Goal: Information Seeking & Learning: Learn about a topic

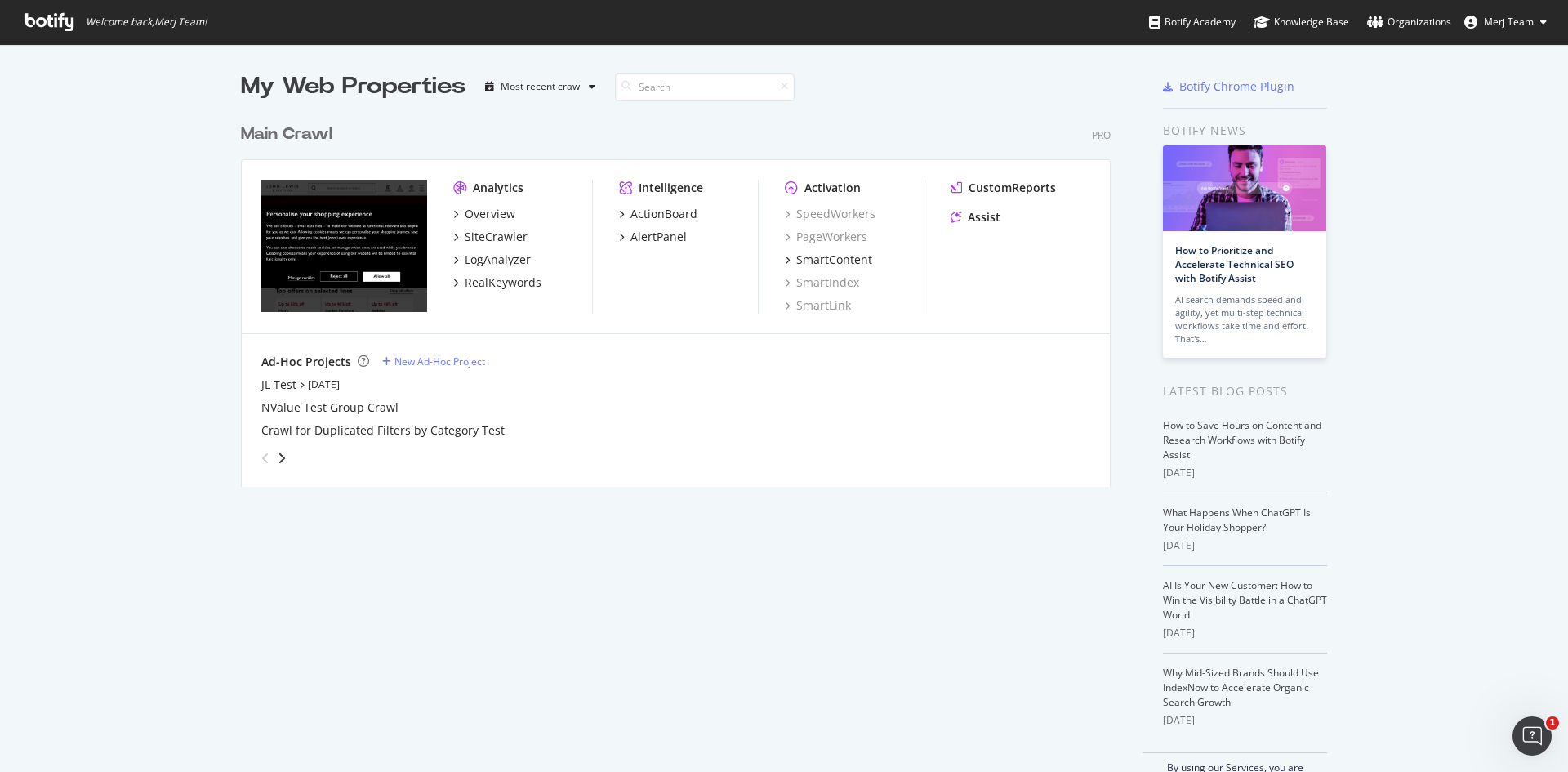
click at [1423, 370] on div "My Web Properties Most recent crawl Main Crawl Pro Analytics Overview SiteCrawl…" at bounding box center [784, 428] width 1568 height 769
click at [483, 209] on div "Overview" at bounding box center [490, 214] width 51 height 16
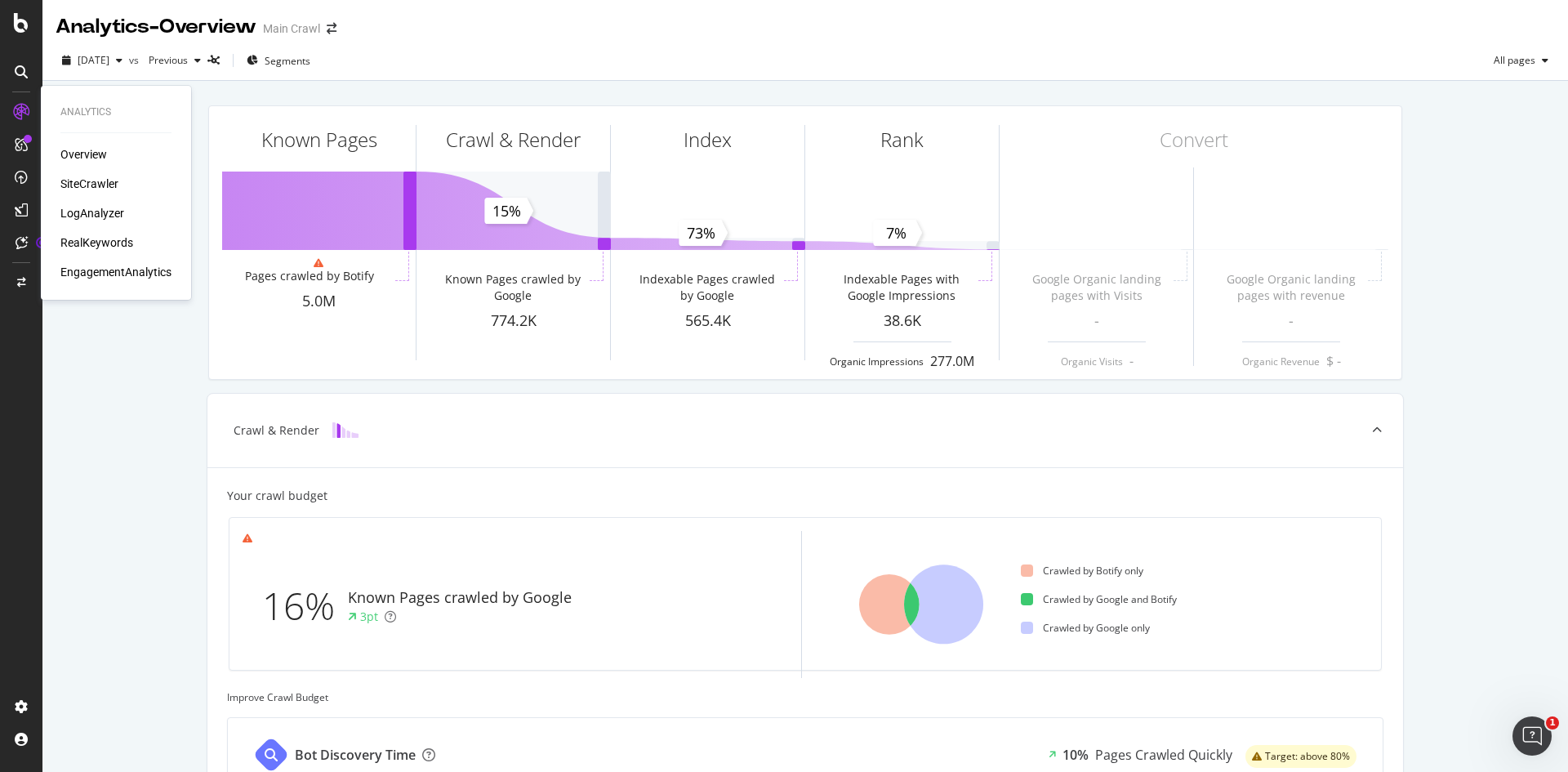
click at [98, 182] on div "SiteCrawler" at bounding box center [90, 183] width 58 height 16
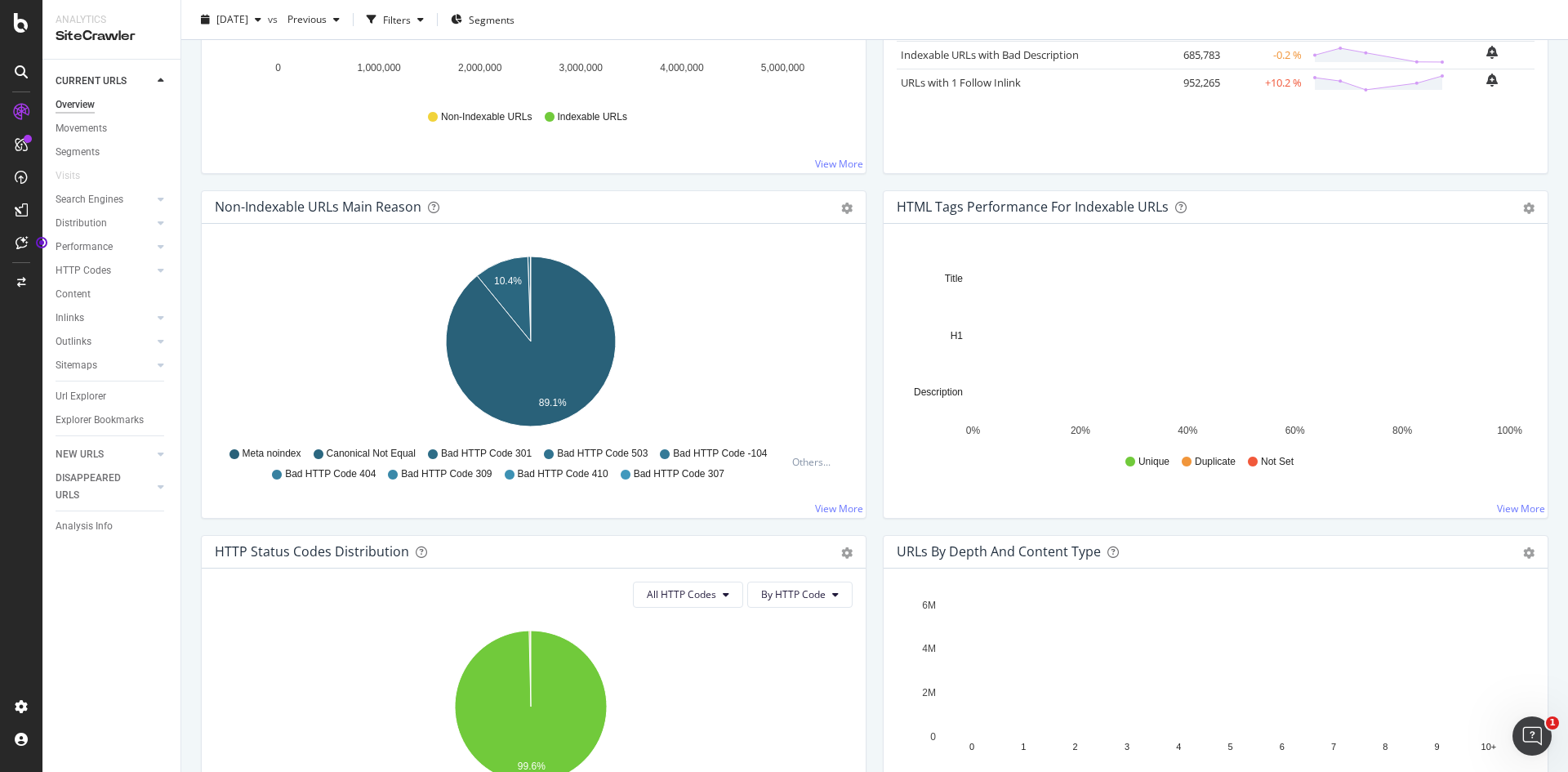
scroll to position [128, 0]
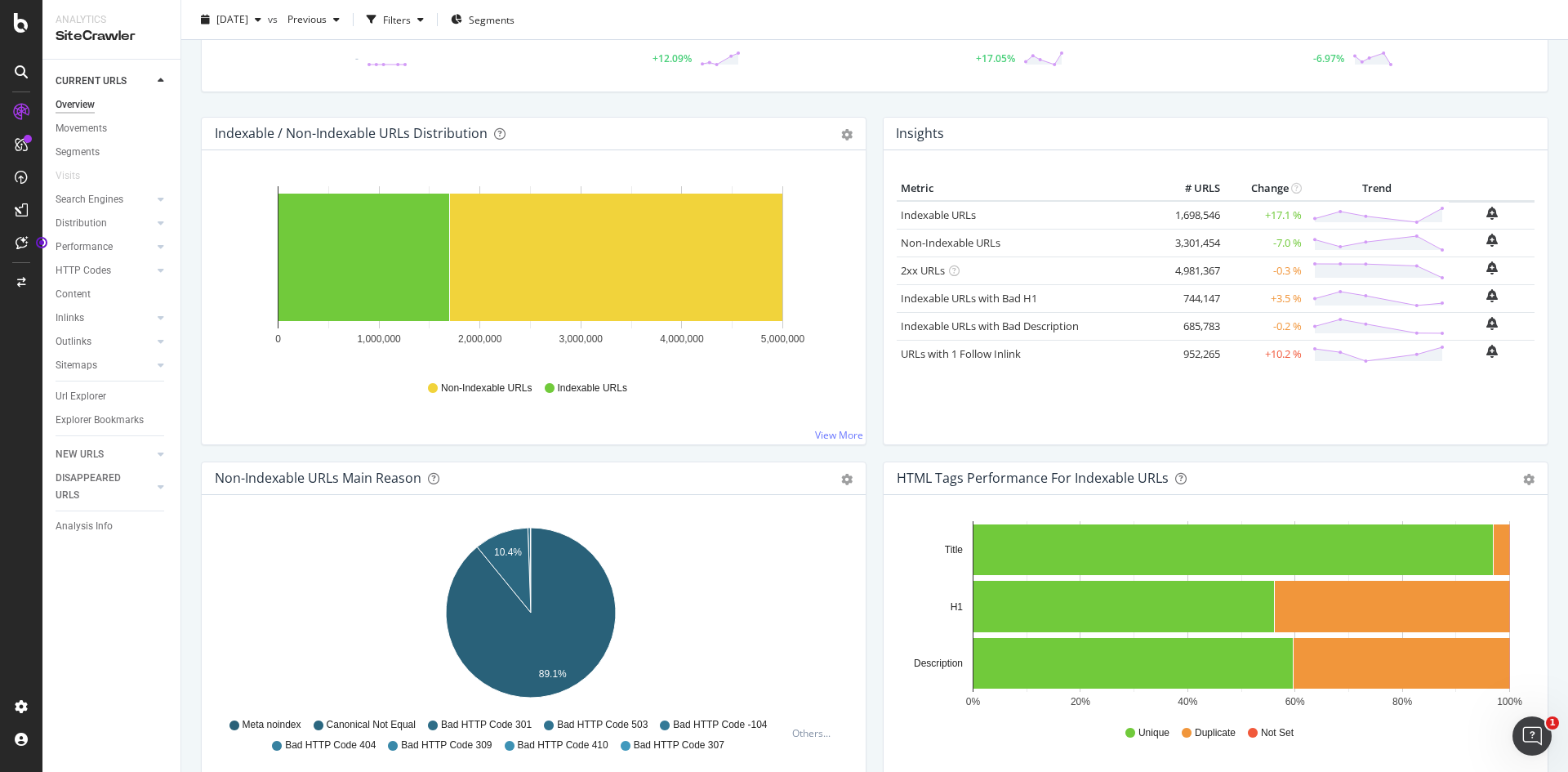
drag, startPoint x: 111, startPoint y: 396, endPoint x: 192, endPoint y: 484, distance: 119.6
click at [111, 396] on link "Url Explorer" at bounding box center [112, 396] width 113 height 17
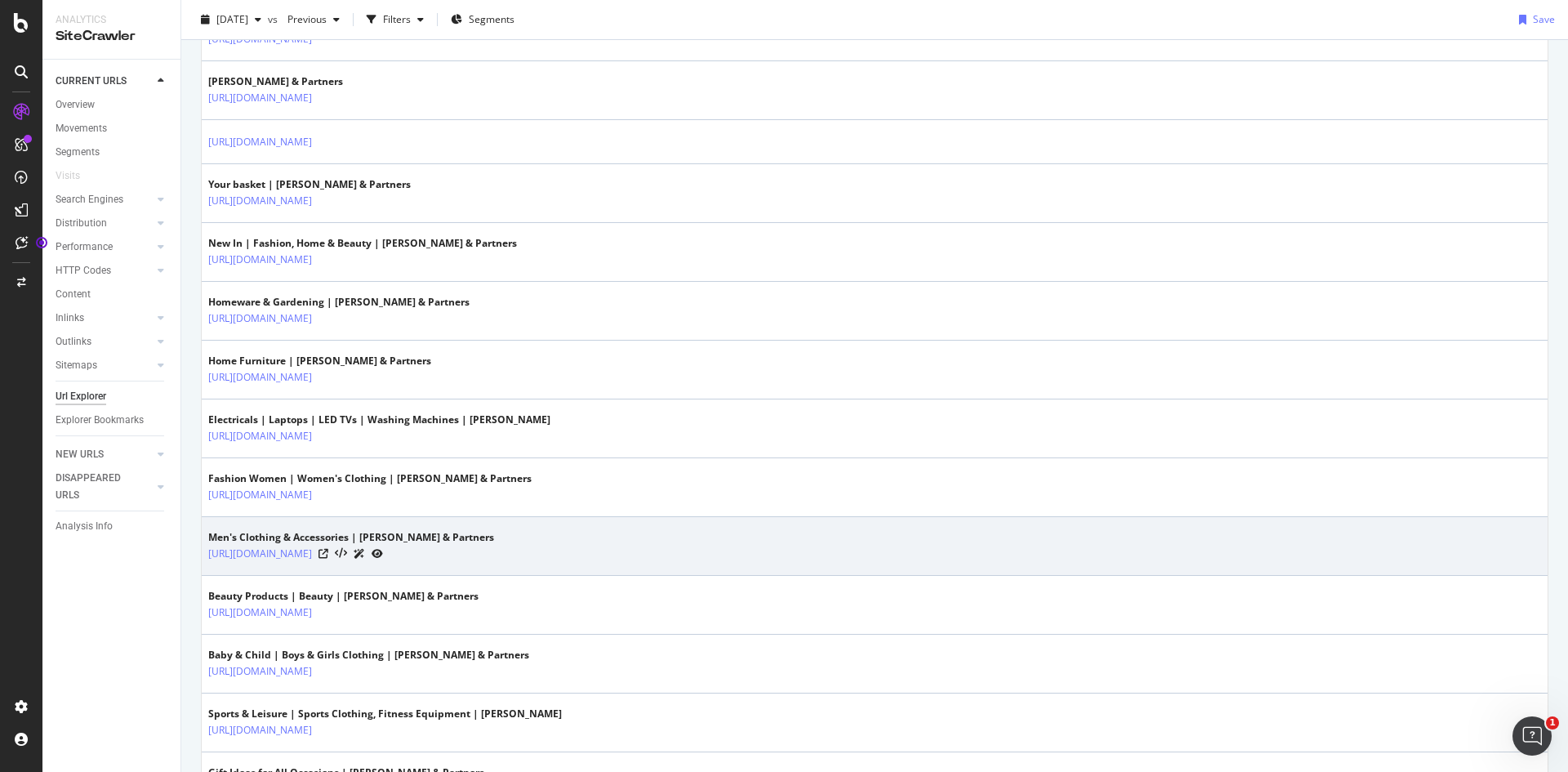
scroll to position [817, 0]
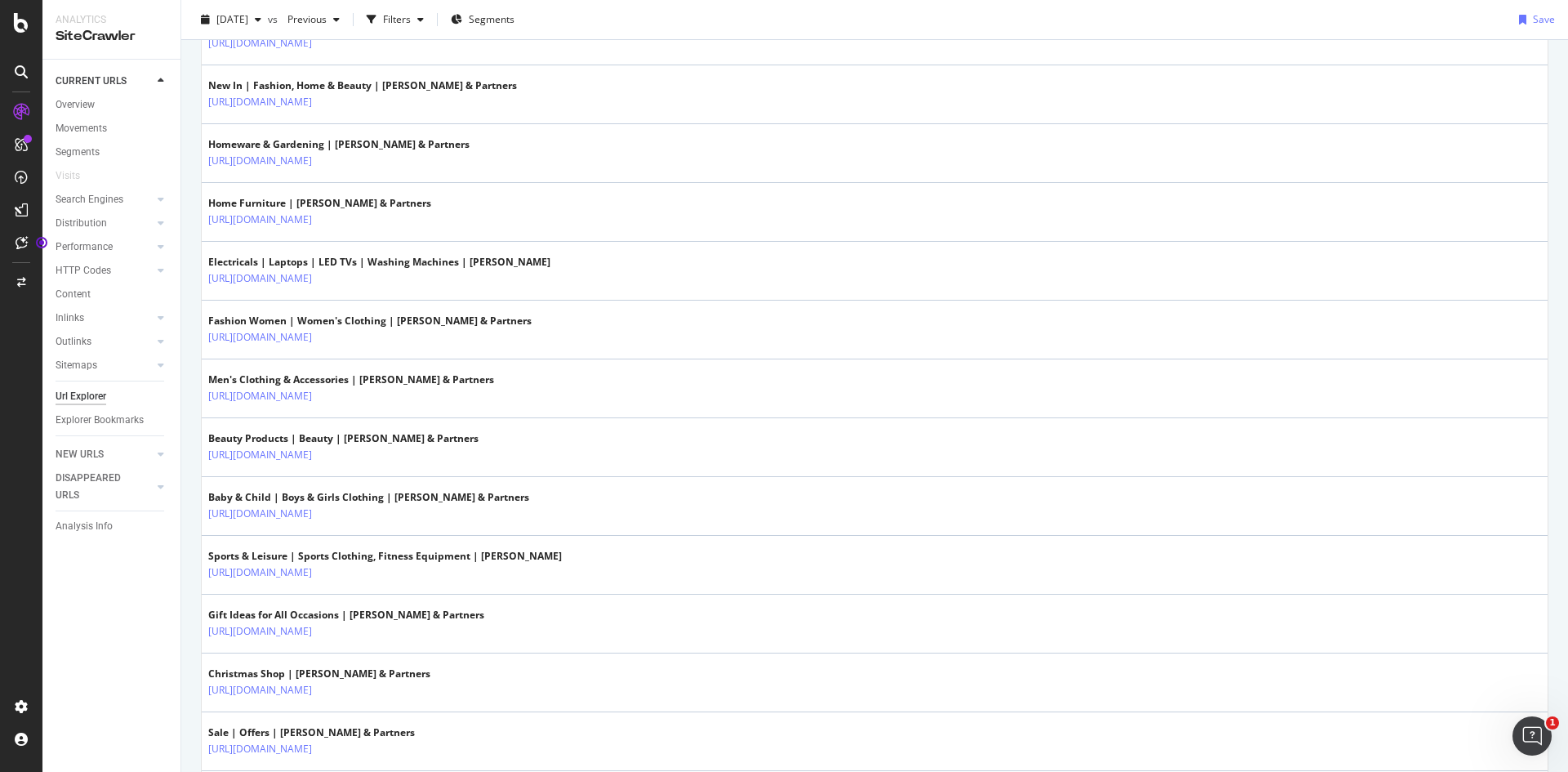
click at [128, 658] on div "CURRENT URLS Overview Movements Segments Visits Search Engines Top Charts Segme…" at bounding box center [111, 416] width 138 height 712
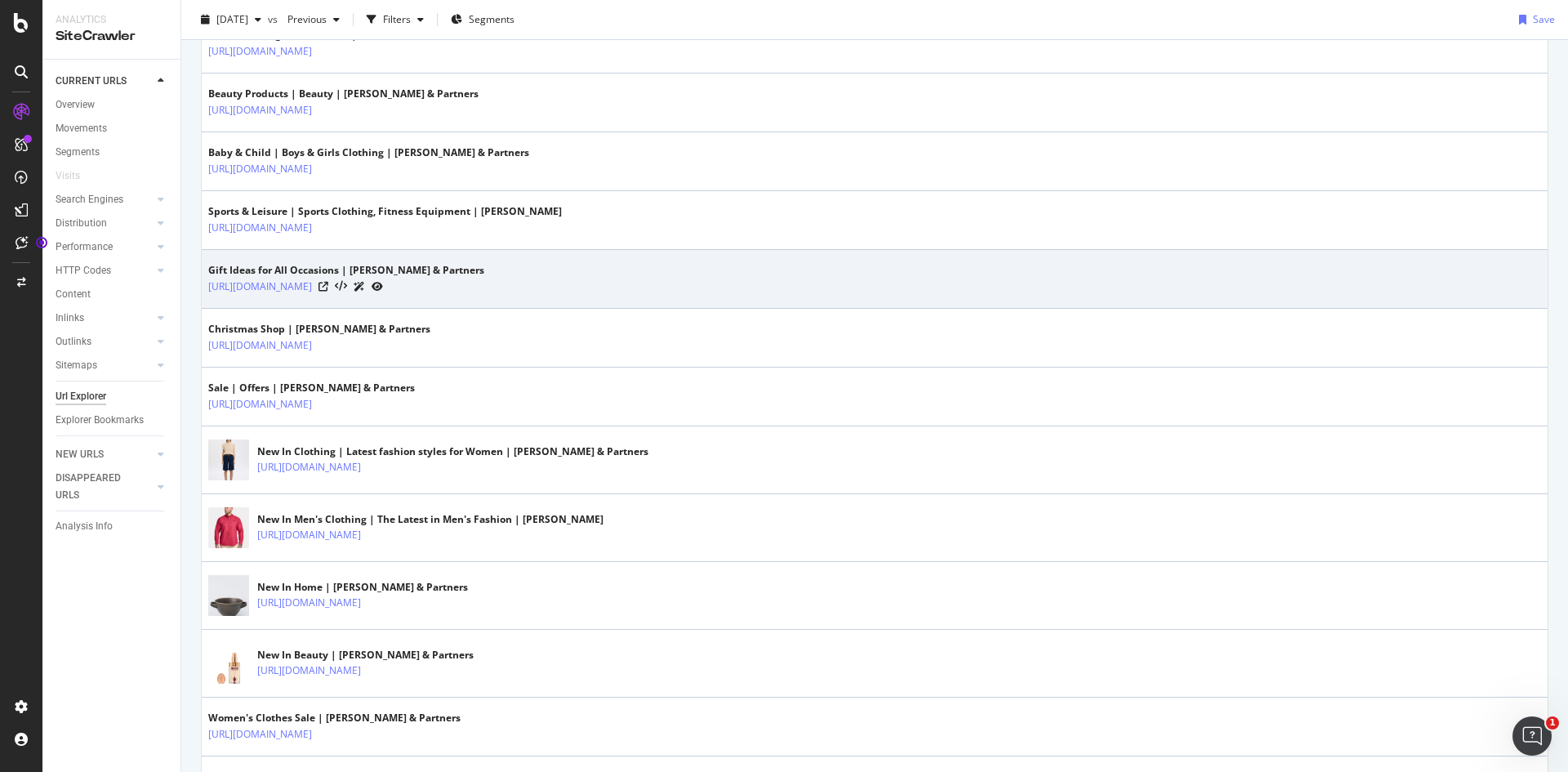
scroll to position [980, 0]
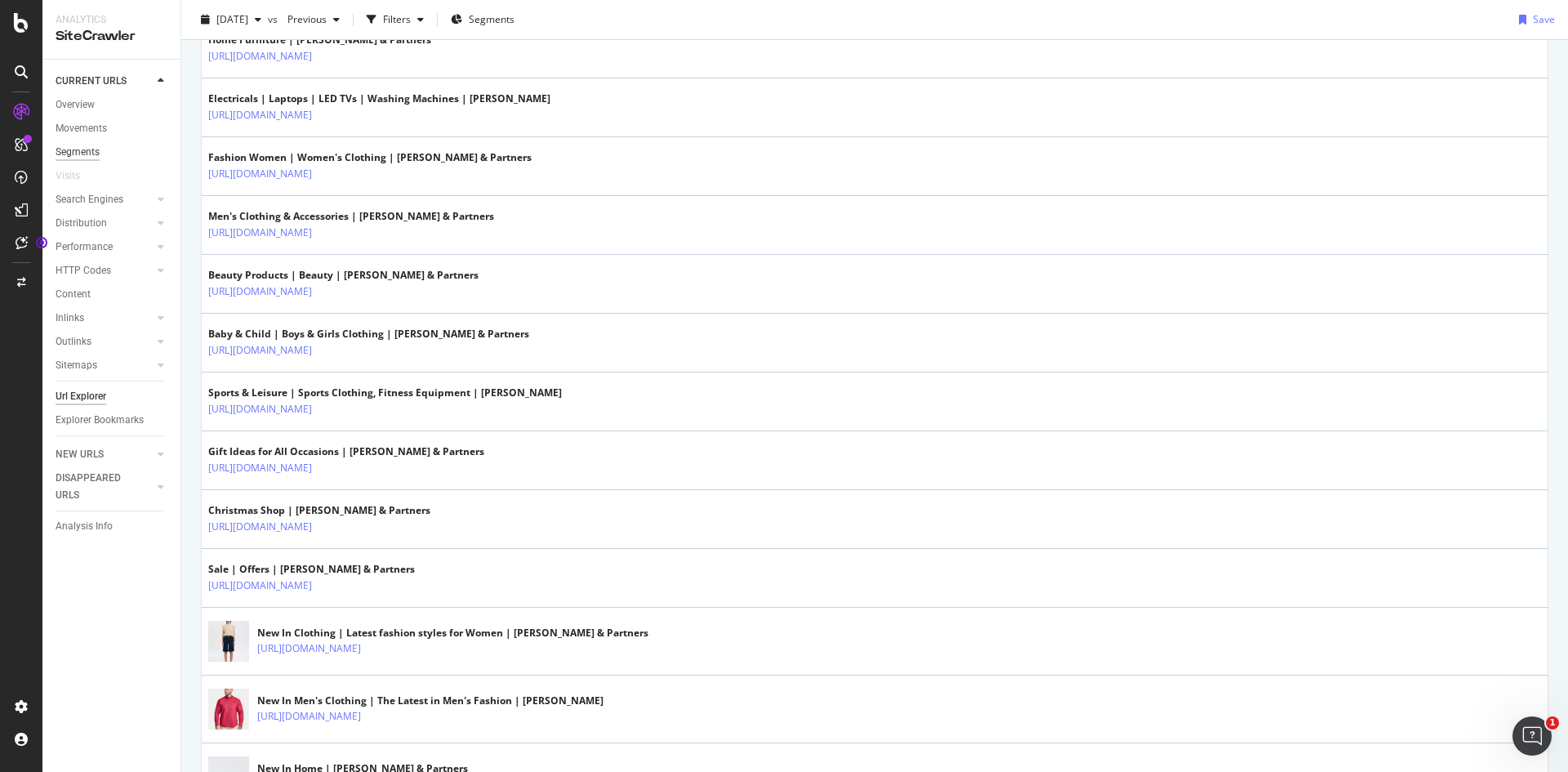
click at [84, 148] on div "Segments" at bounding box center [78, 152] width 44 height 17
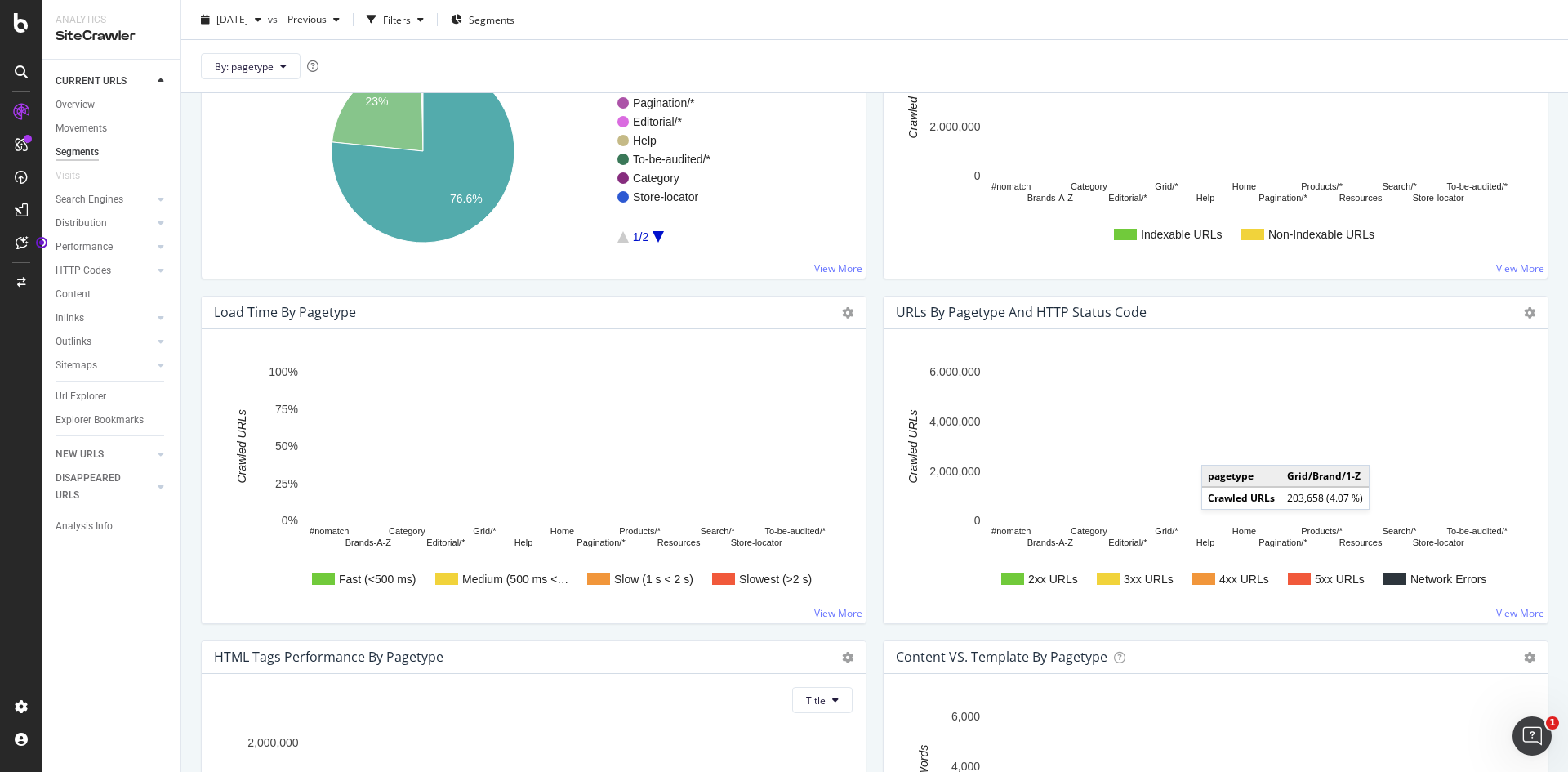
scroll to position [572, 0]
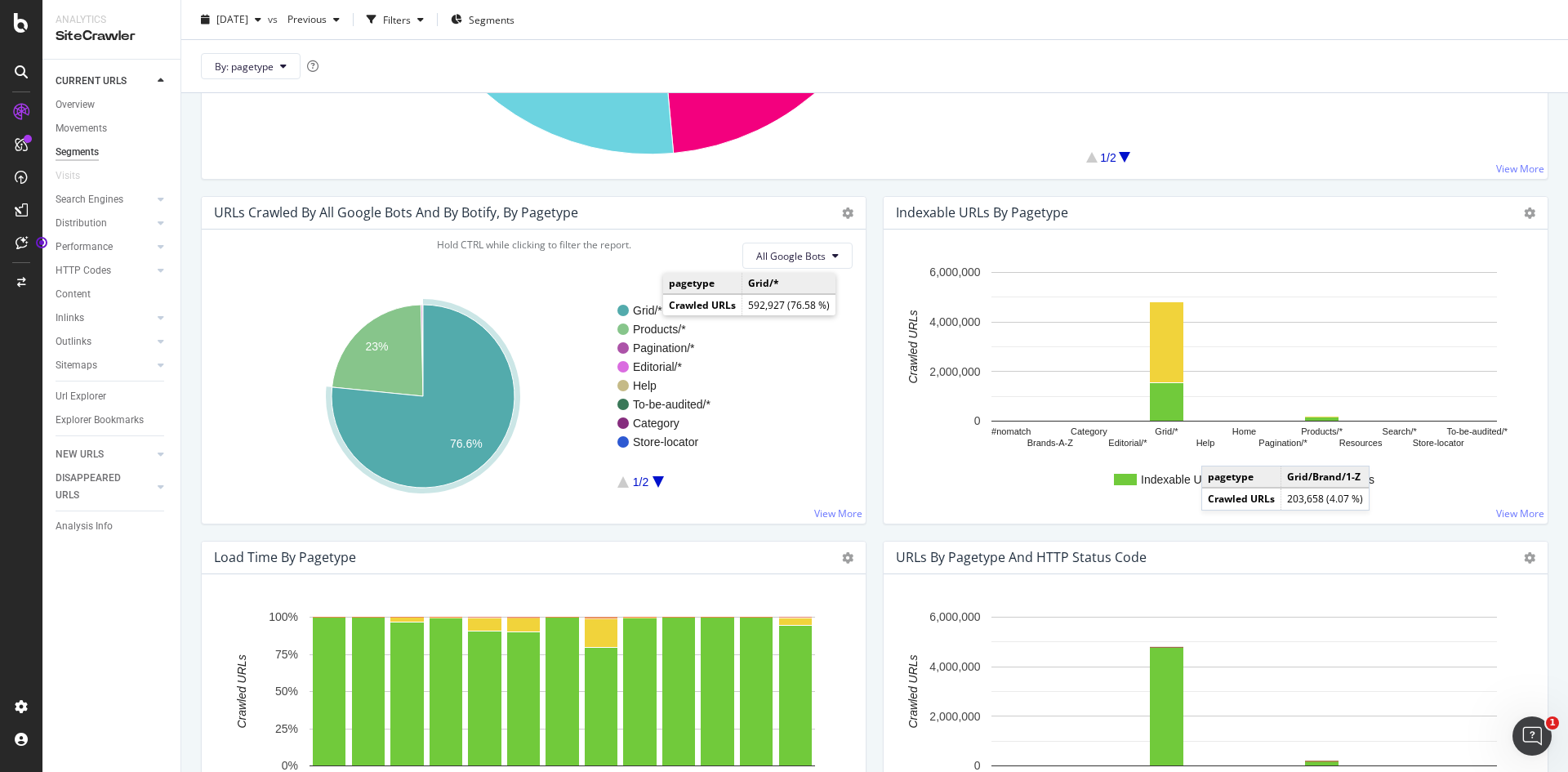
click at [647, 312] on text "Grid/*" at bounding box center [647, 310] width 30 height 13
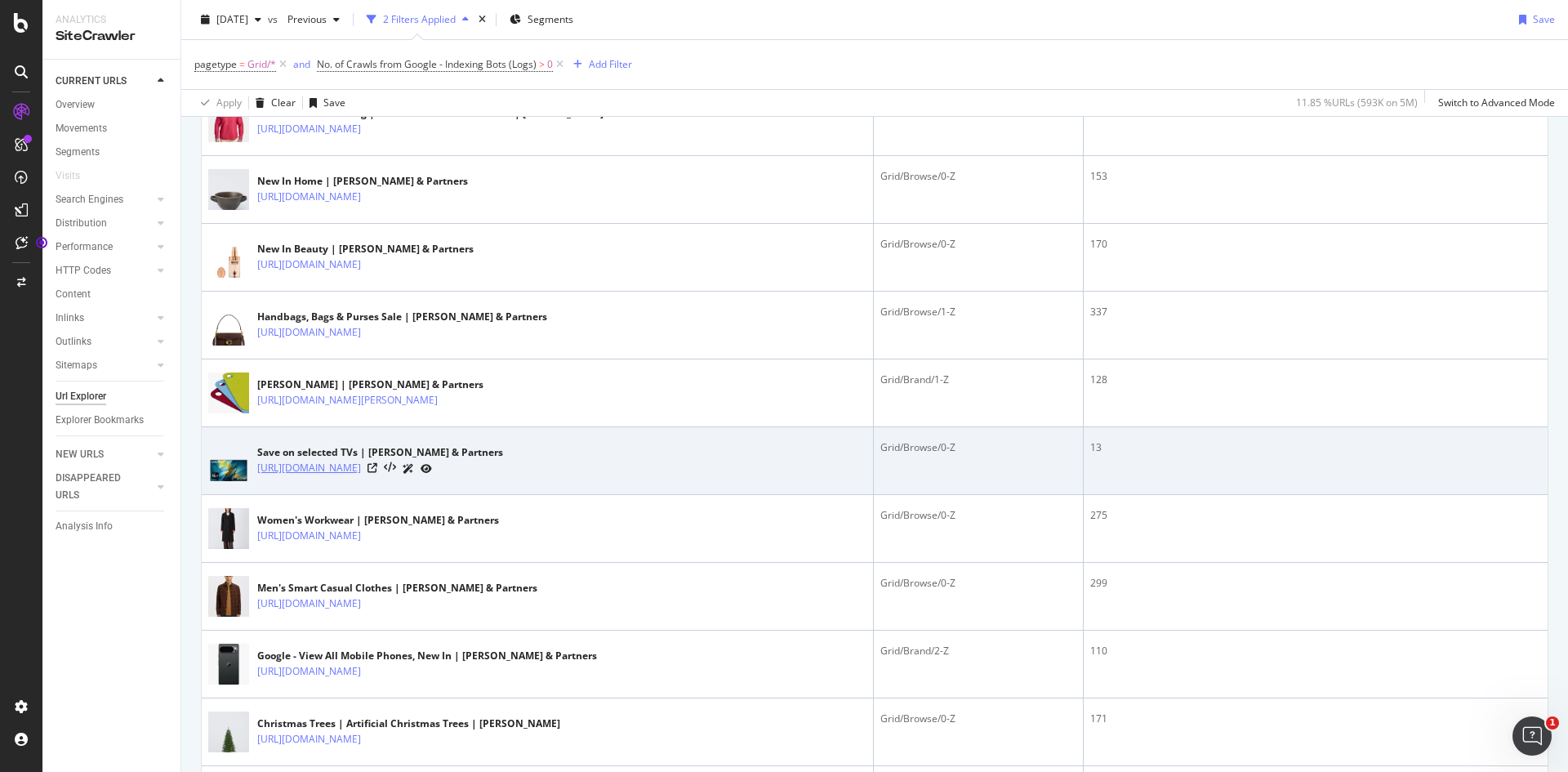
scroll to position [490, 0]
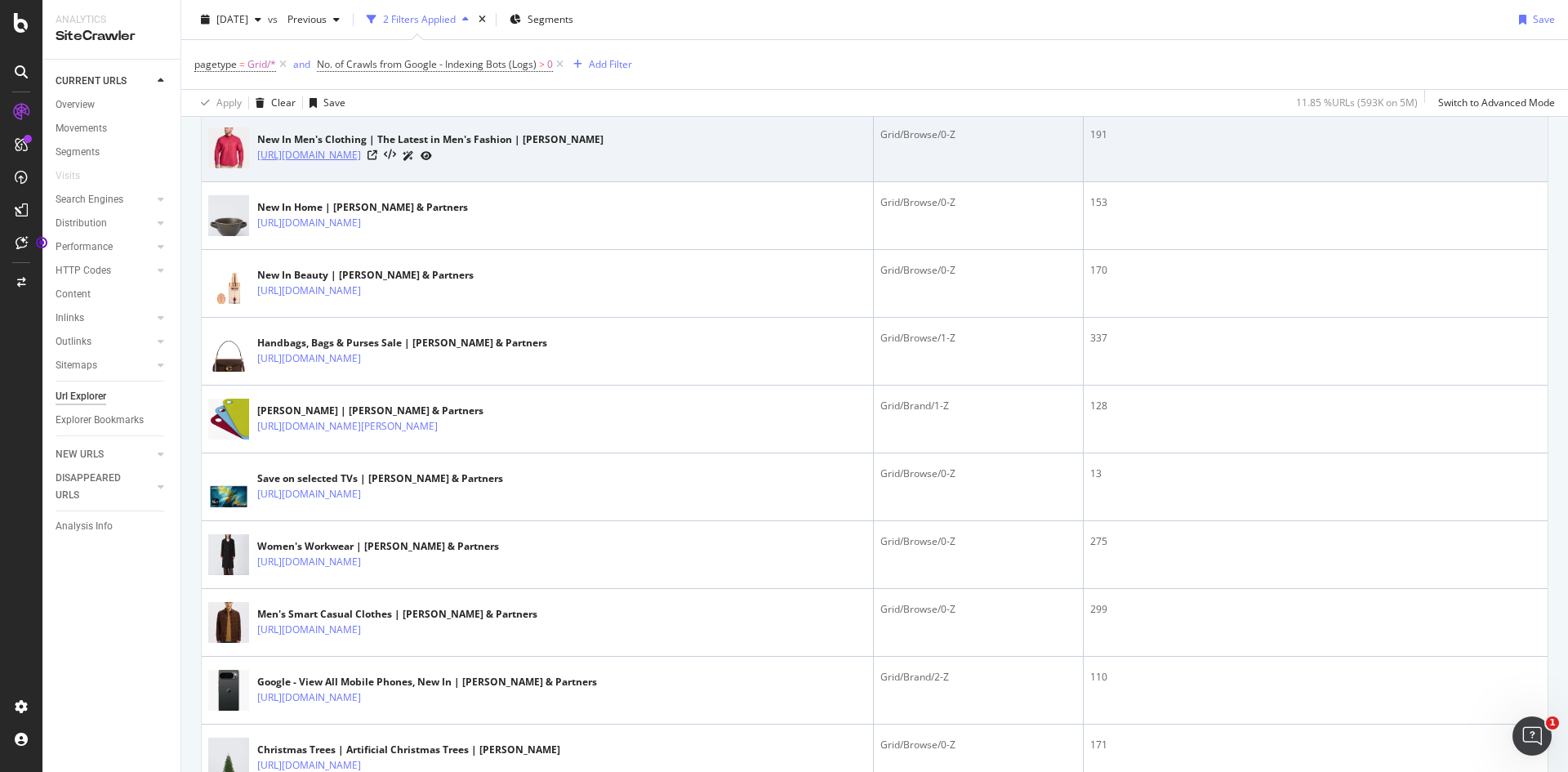
click at [325, 150] on link "[URL][DOMAIN_NAME]" at bounding box center [309, 155] width 104 height 16
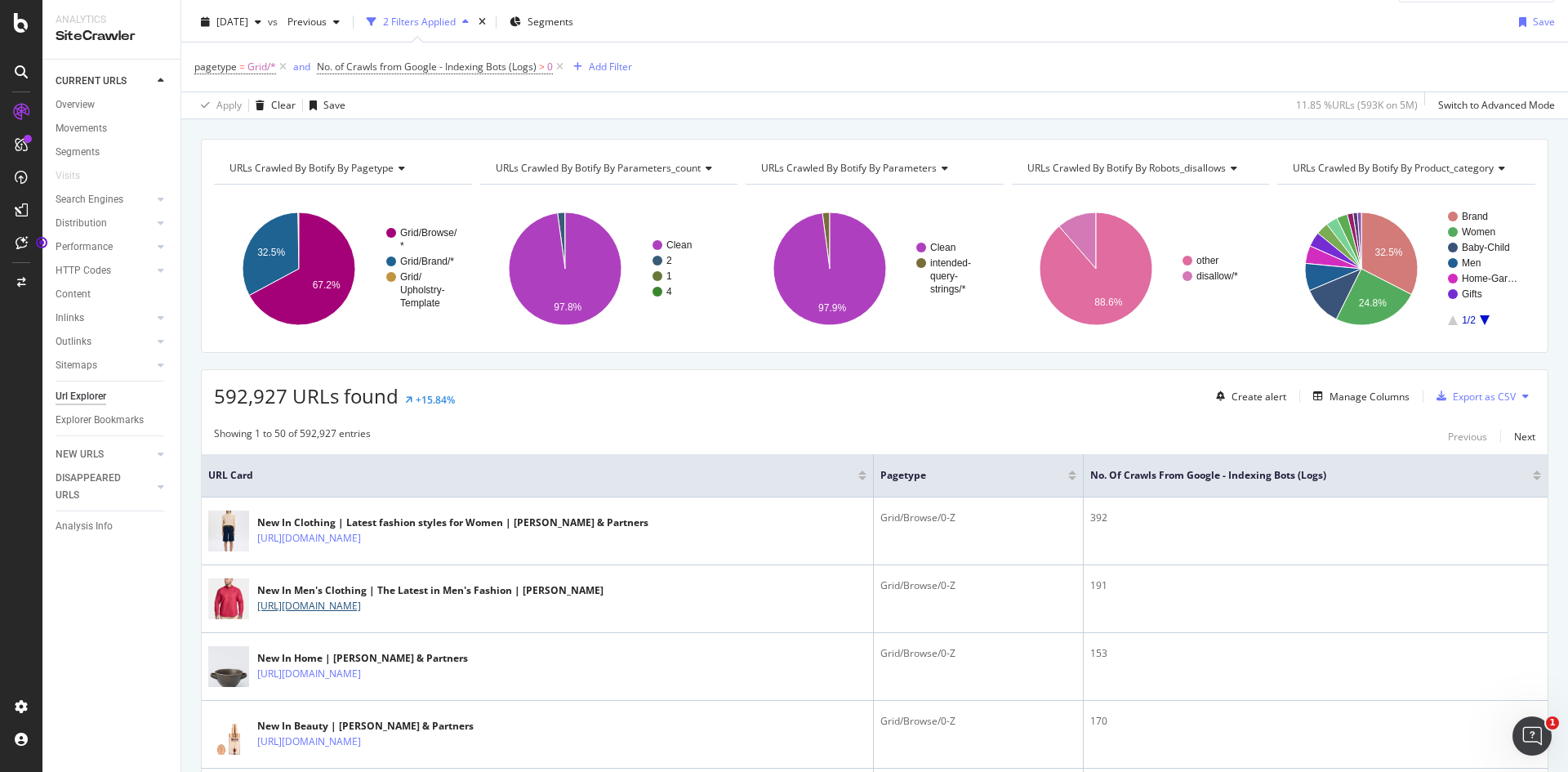
scroll to position [0, 0]
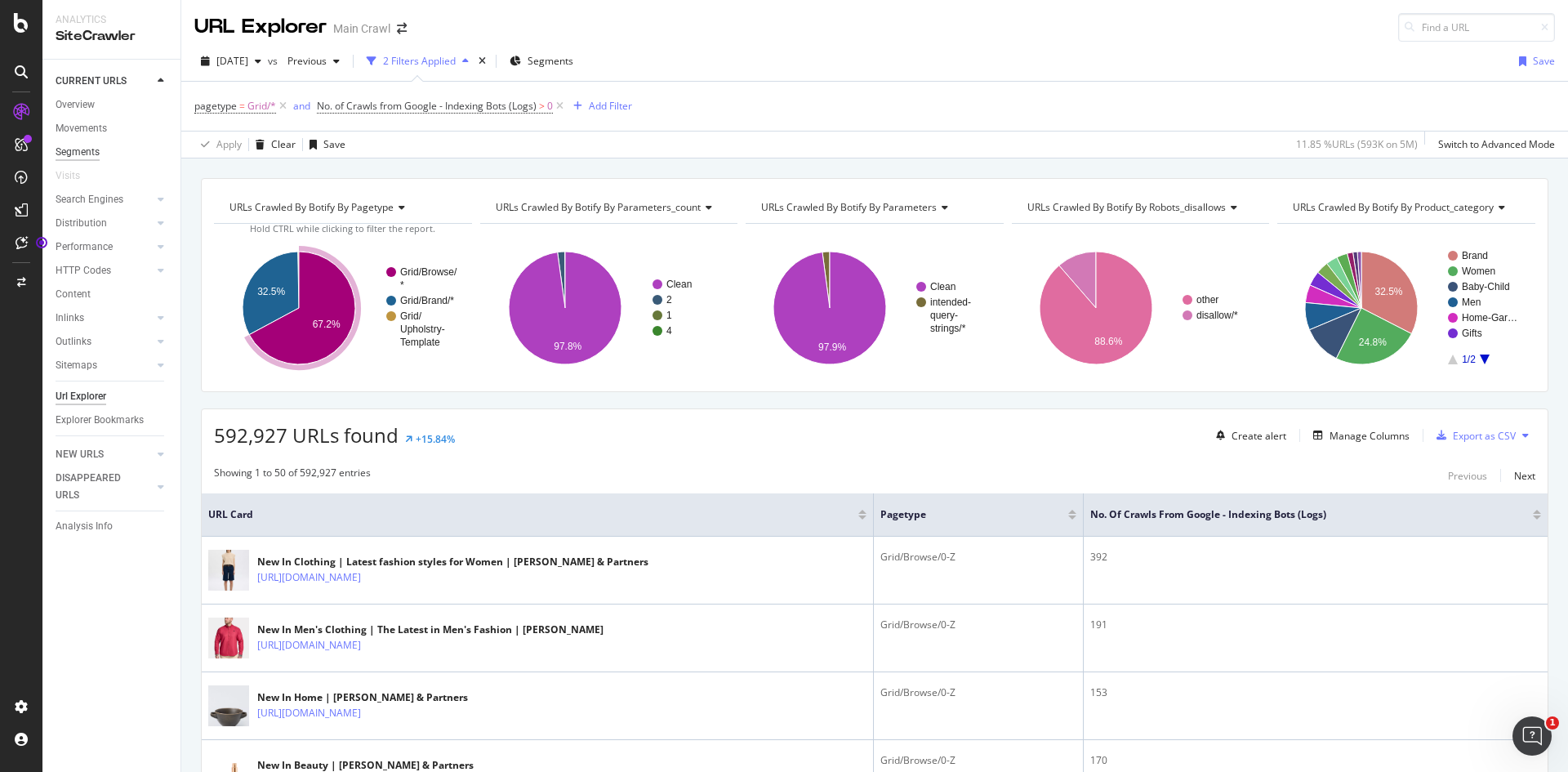
click at [88, 153] on div "Segments" at bounding box center [78, 152] width 44 height 17
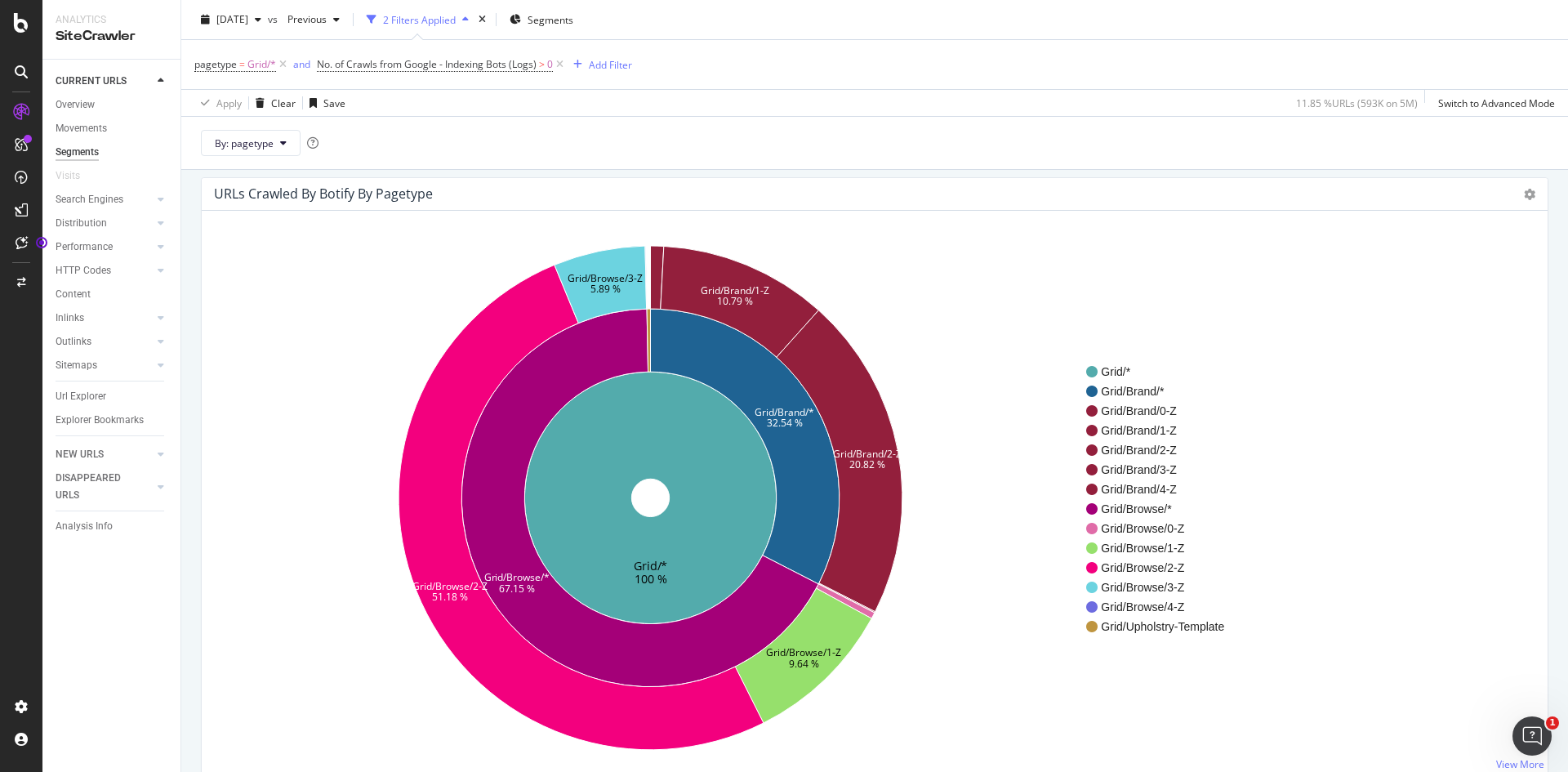
scroll to position [82, 0]
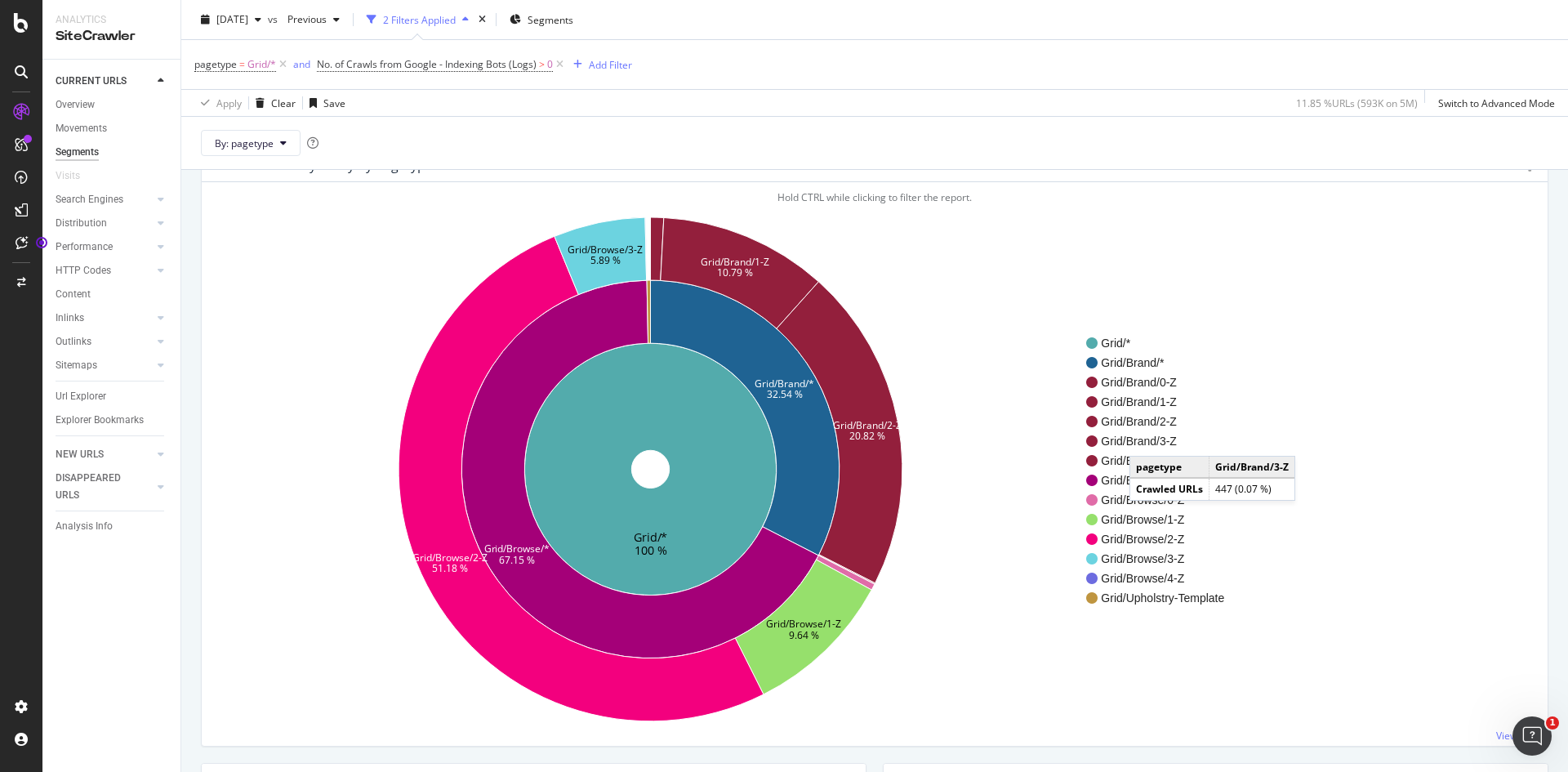
click at [1146, 439] on span "Grid/Brand/3-Z" at bounding box center [1163, 441] width 123 height 16
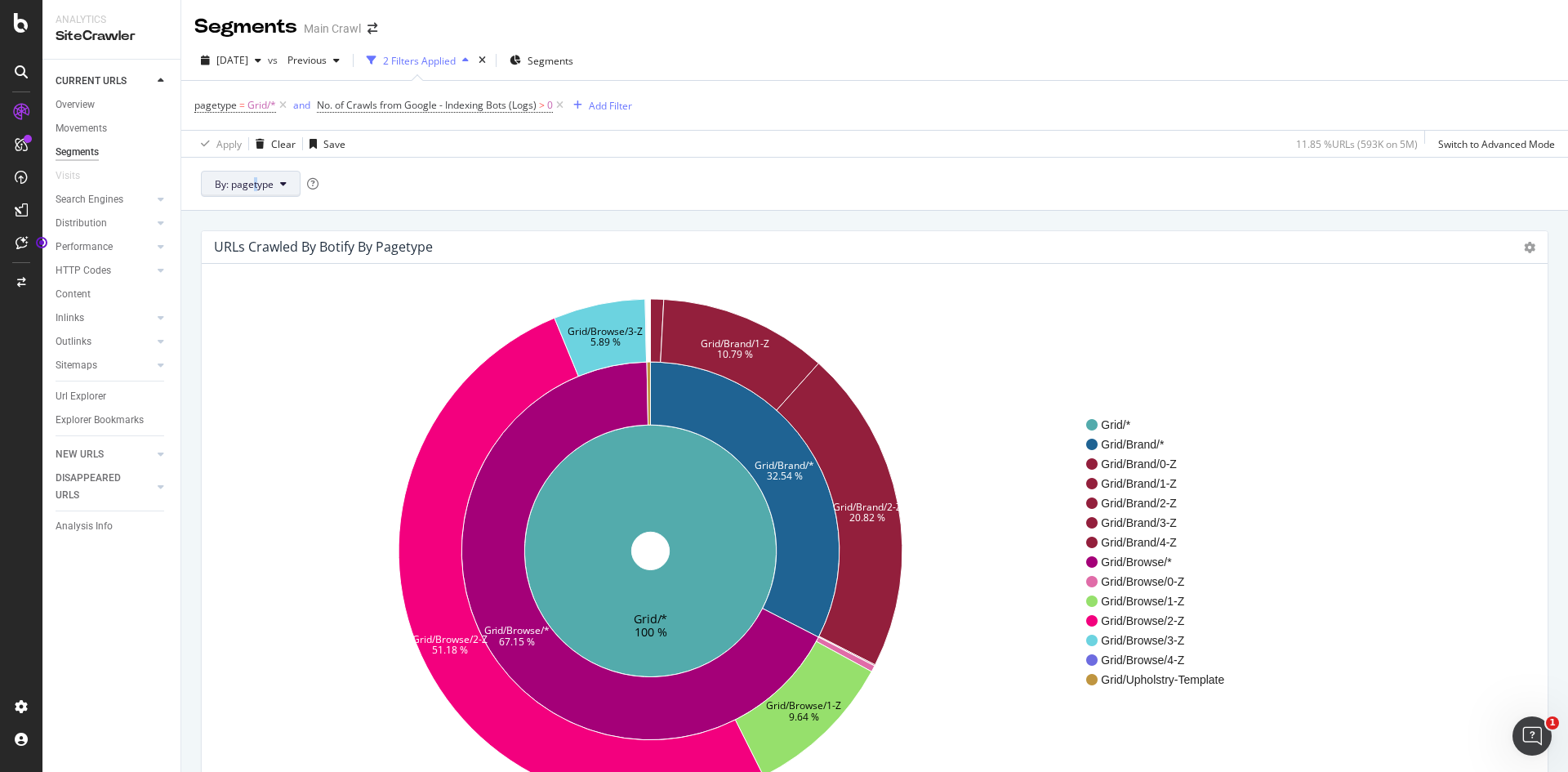
drag, startPoint x: 254, startPoint y: 170, endPoint x: 260, endPoint y: 180, distance: 11.7
click at [256, 170] on div "By: pagetype" at bounding box center [875, 183] width 1386 height 53
click at [274, 188] on button "By: pagetype" at bounding box center [251, 183] width 100 height 26
click at [500, 189] on div "By: pagetype" at bounding box center [875, 183] width 1386 height 53
click at [263, 106] on span "Grid/*" at bounding box center [262, 105] width 29 height 23
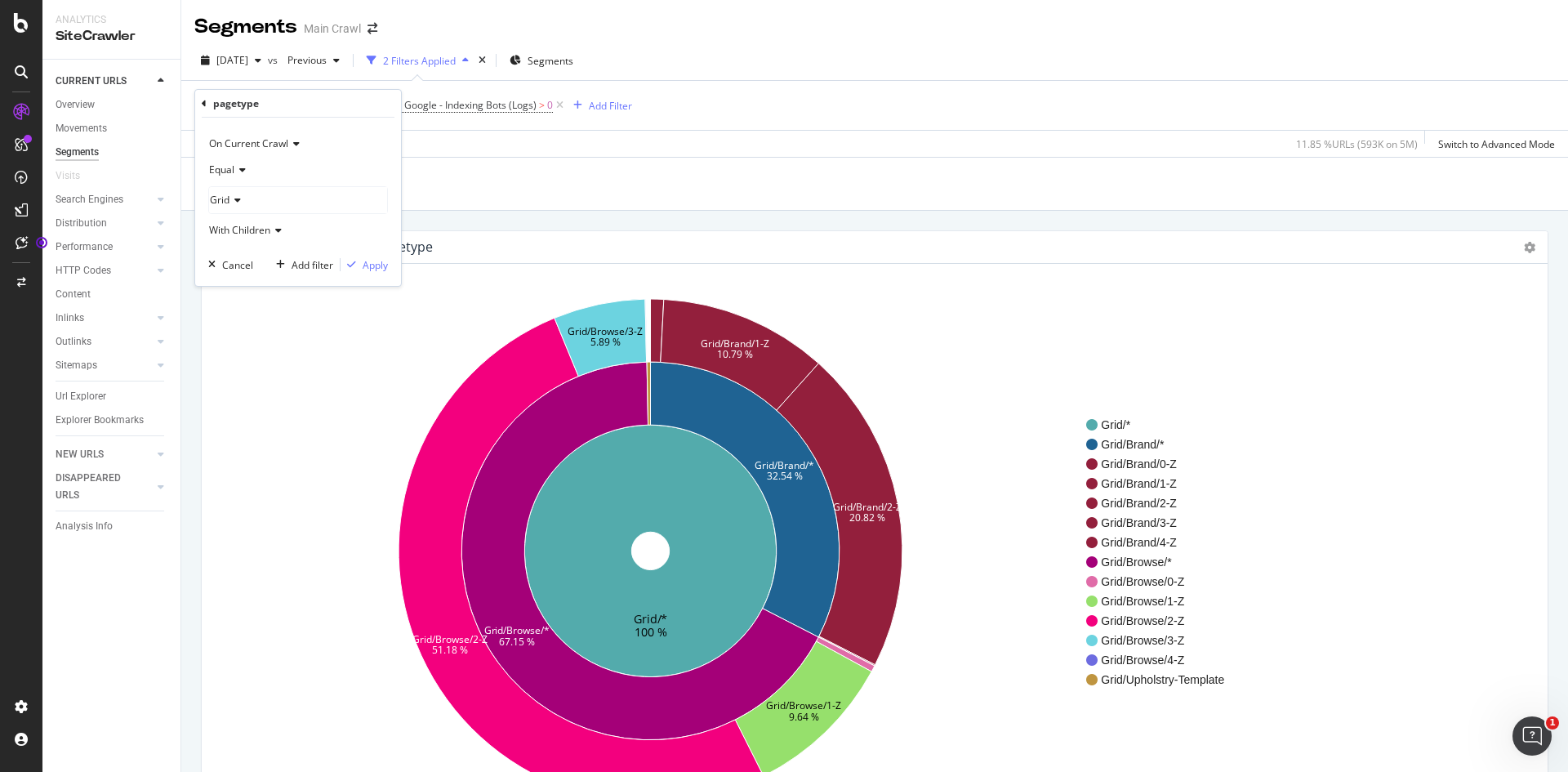
click at [236, 197] on icon at bounding box center [236, 200] width 12 height 10
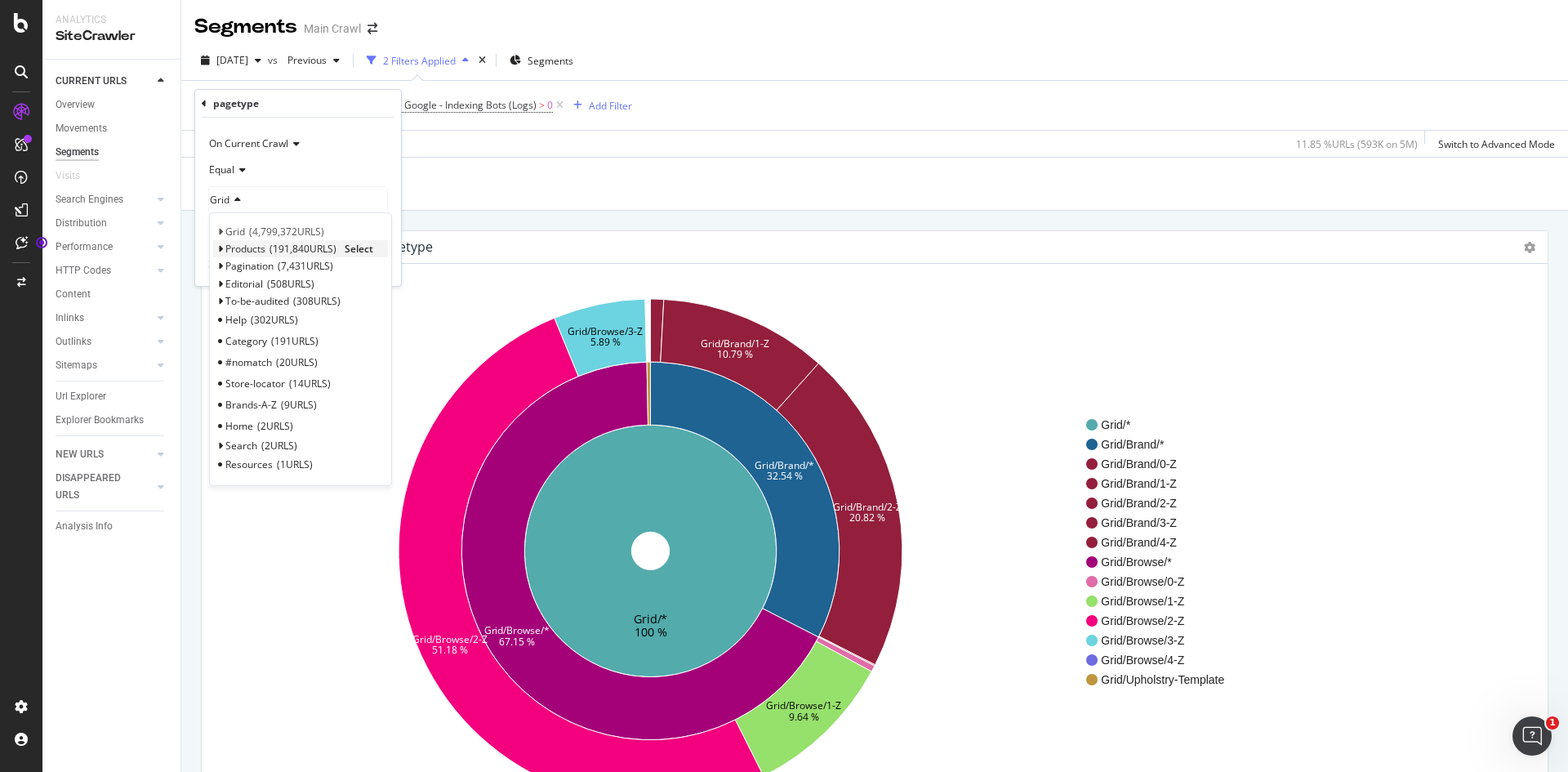
click at [248, 247] on span "Products" at bounding box center [245, 248] width 40 height 14
click at [360, 248] on span "Select" at bounding box center [359, 248] width 29 height 14
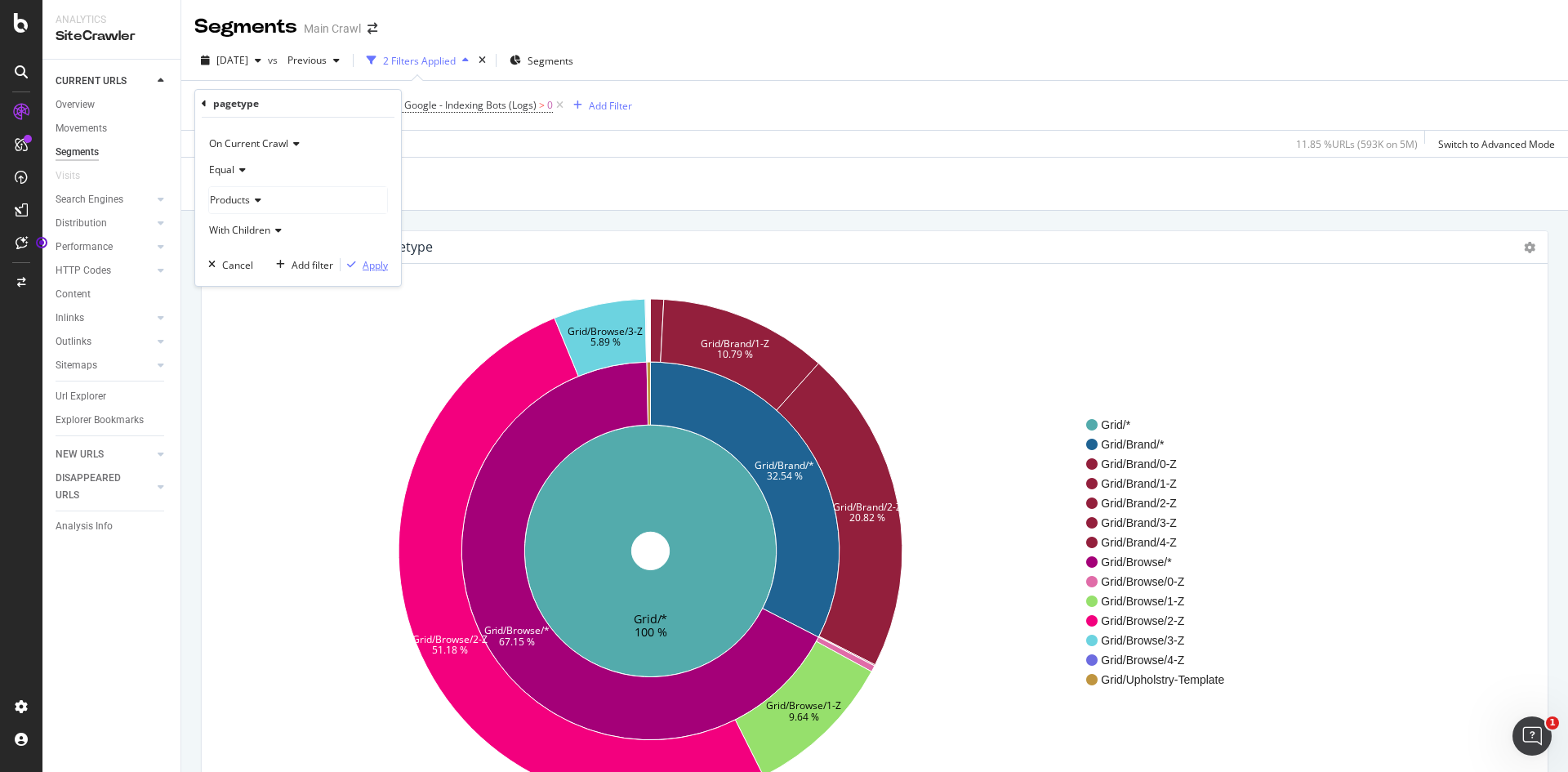
click at [381, 263] on div "Apply" at bounding box center [375, 265] width 25 height 14
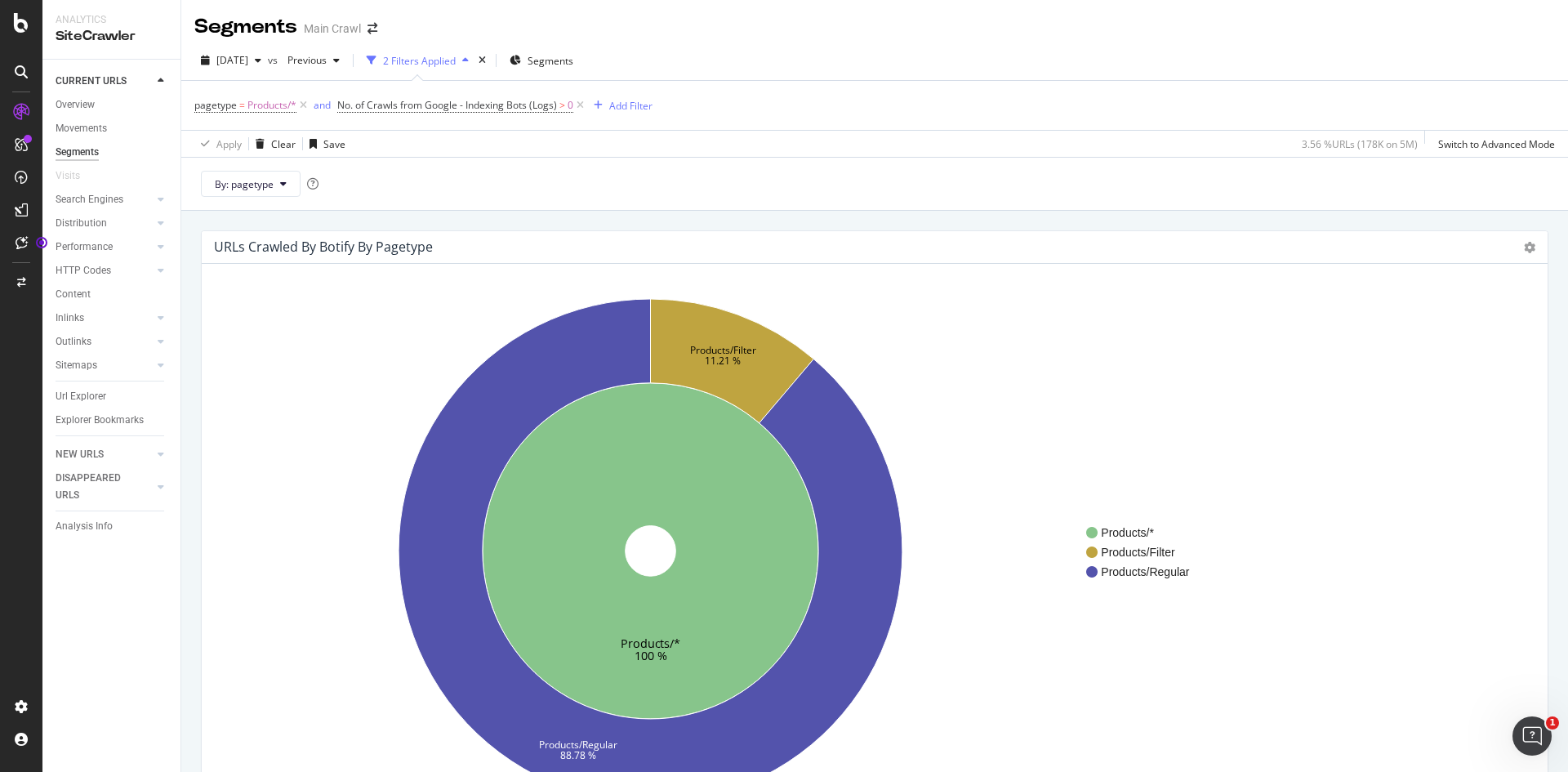
drag, startPoint x: 203, startPoint y: 348, endPoint x: 209, endPoint y: 354, distance: 8.5
click at [203, 348] on div "Products/* 100 % Products/Filter 11.21 % Products/Regular 88.78 % Products/* Pr…" at bounding box center [875, 545] width 1346 height 563
click at [270, 109] on span "Products/*" at bounding box center [272, 105] width 49 height 23
click at [248, 195] on span "Products" at bounding box center [230, 199] width 40 height 14
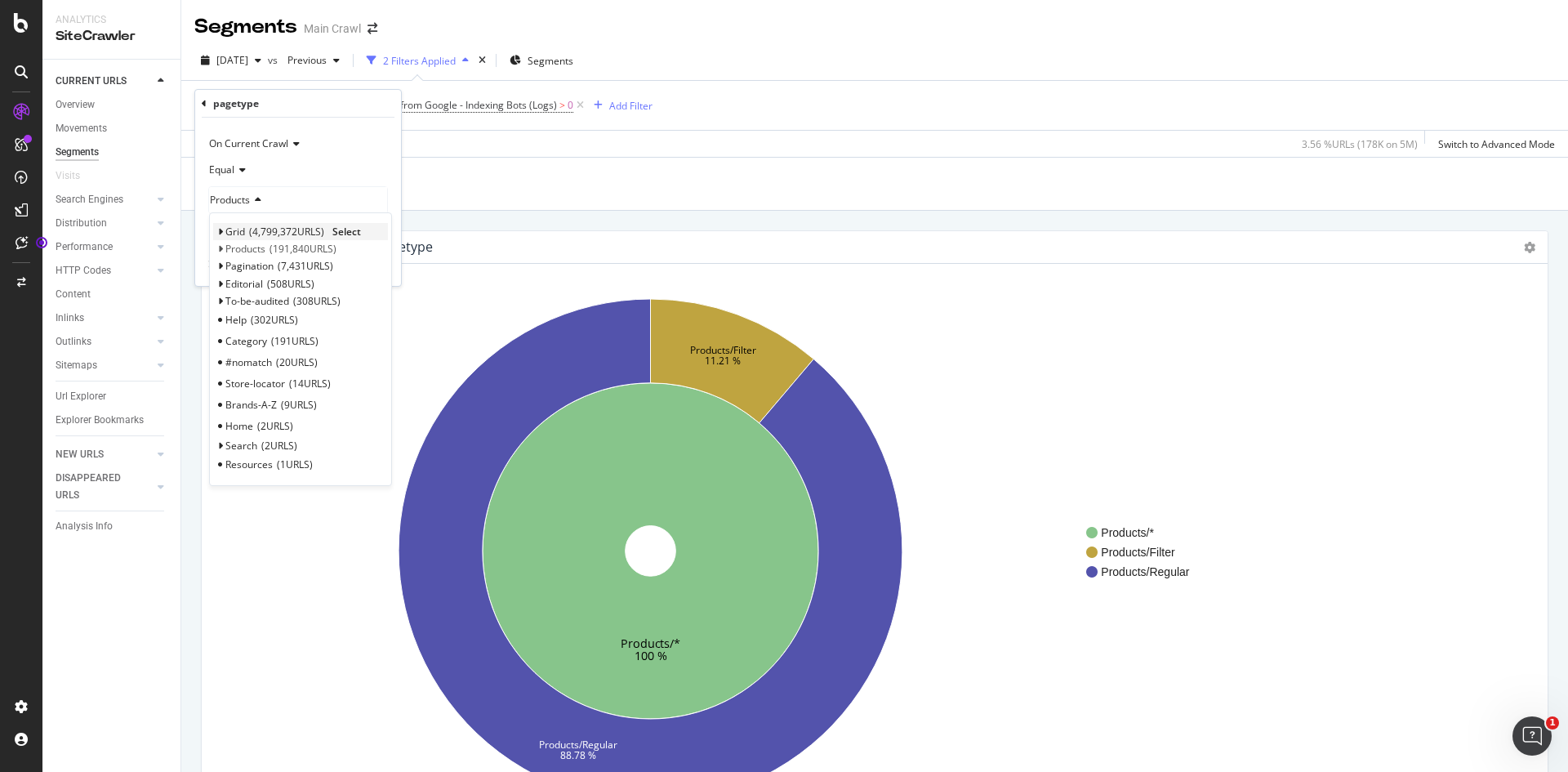
click at [252, 232] on span "4,799,372 URLS" at bounding box center [286, 231] width 75 height 14
click at [348, 221] on div "Grid 4,799,372 URLS Select Browse 3,628,357 URLS Select Brand 1,168,481 URLS Se…" at bounding box center [301, 375] width 183 height 327
click at [0, 0] on span "Select" at bounding box center [0, 0] width 0 height 0
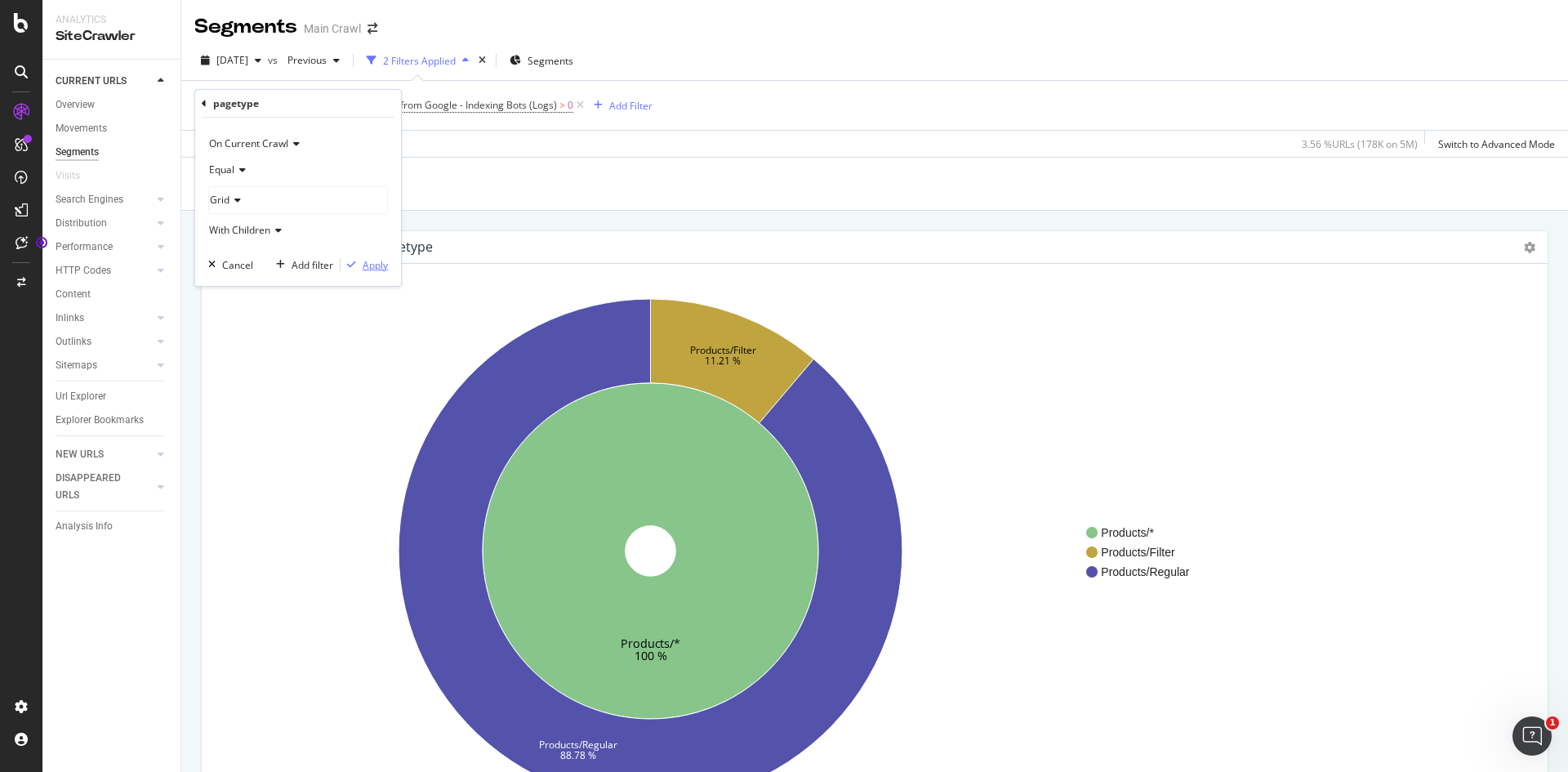
click at [382, 270] on div "Apply" at bounding box center [375, 265] width 25 height 14
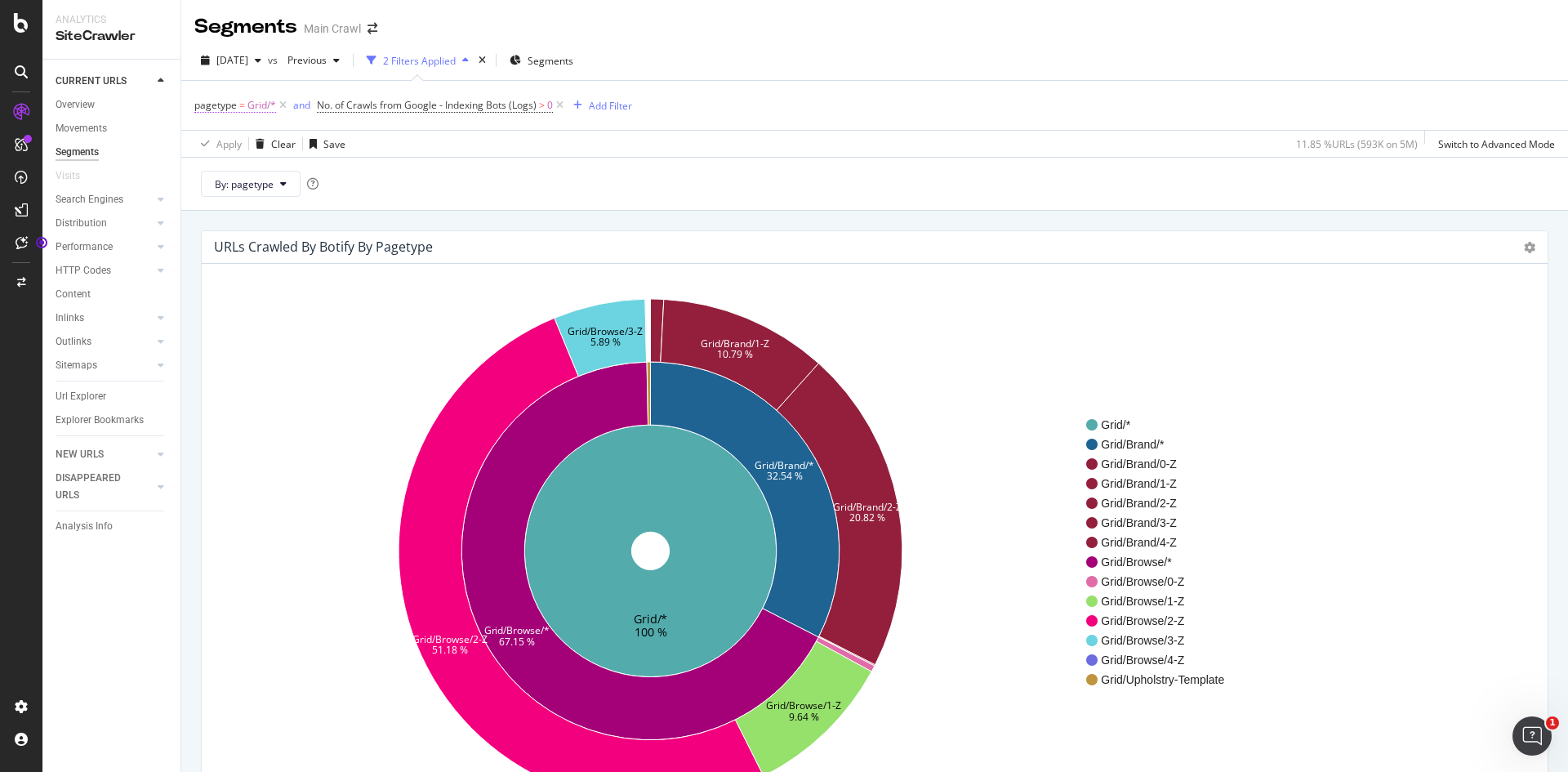
click at [240, 107] on span "=" at bounding box center [241, 105] width 6 height 14
click at [222, 195] on span "Grid" at bounding box center [220, 199] width 19 height 14
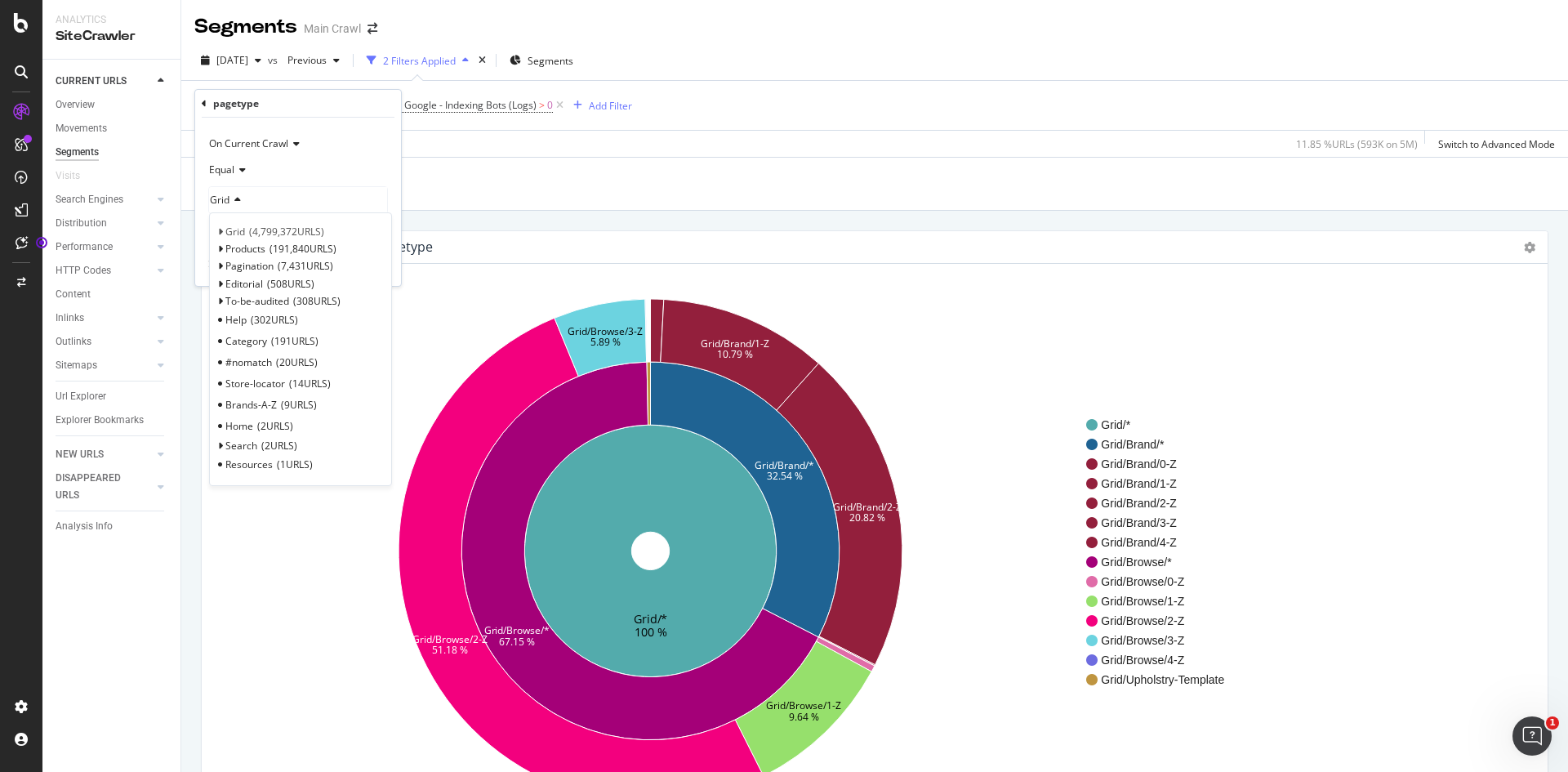
click at [1014, 156] on div "[DATE] vs Previous 2 Filters Applied Segments pagetype = Grid/* and No. of Craw…" at bounding box center [875, 125] width 1386 height 170
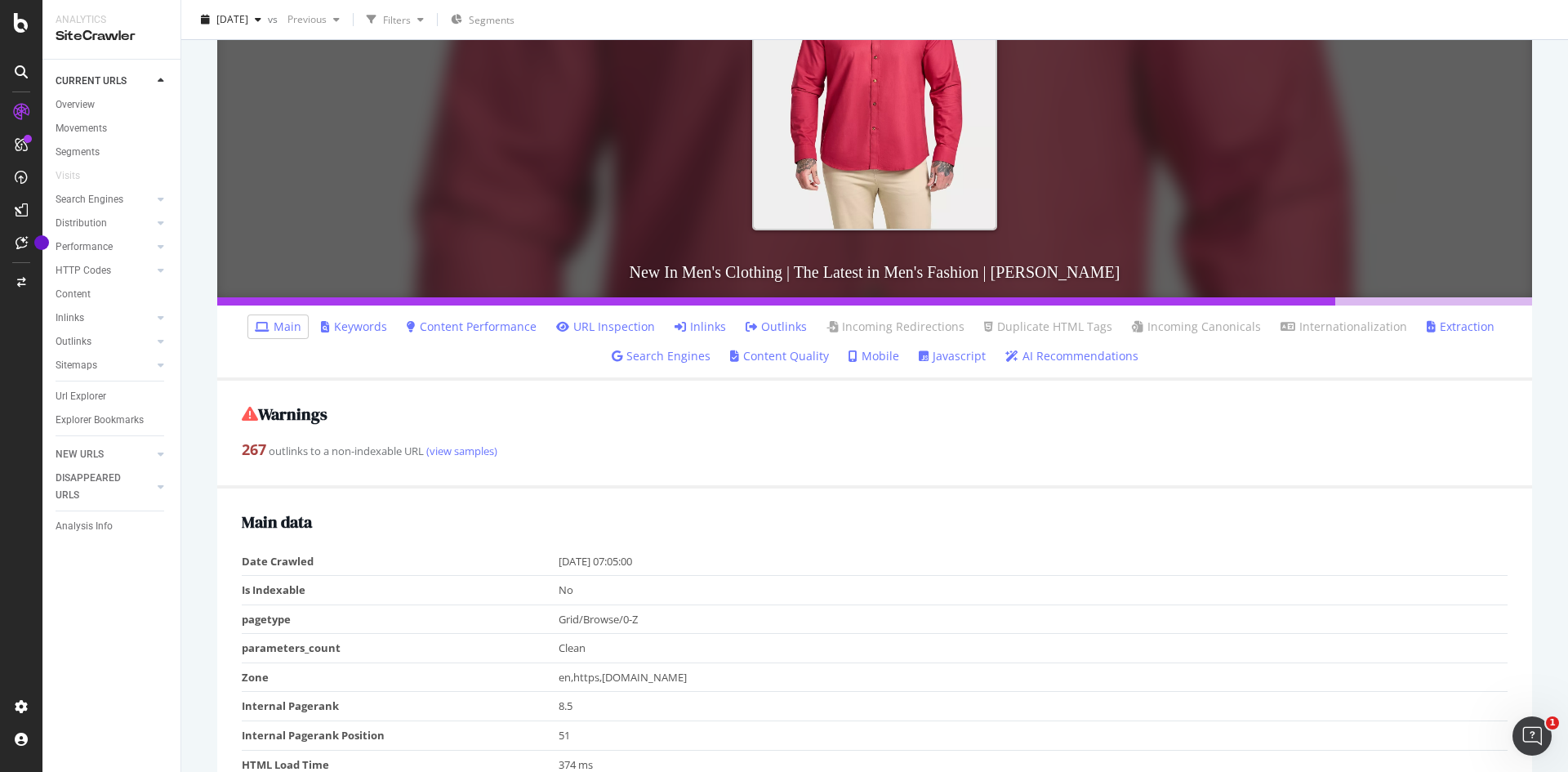
scroll to position [82, 0]
